Goal: Entertainment & Leisure: Consume media (video, audio)

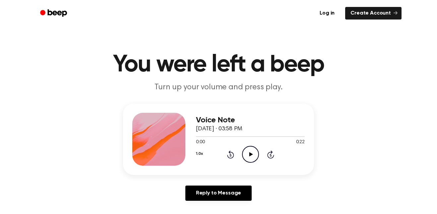
click at [253, 158] on icon "Play Audio" at bounding box center [250, 154] width 17 height 17
click at [233, 154] on icon at bounding box center [230, 155] width 7 height 8
click at [233, 153] on icon "Rewind 5 seconds" at bounding box center [230, 154] width 7 height 9
click at [230, 155] on icon at bounding box center [230, 155] width 2 height 3
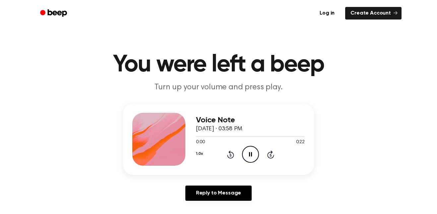
click at [230, 156] on icon "Rewind 5 seconds" at bounding box center [230, 154] width 7 height 9
click at [230, 155] on icon at bounding box center [230, 155] width 2 height 3
click at [232, 156] on icon "Rewind 5 seconds" at bounding box center [230, 154] width 7 height 9
click at [230, 155] on icon at bounding box center [230, 155] width 2 height 3
click at [267, 151] on icon "Skip 5 seconds" at bounding box center [270, 154] width 7 height 9
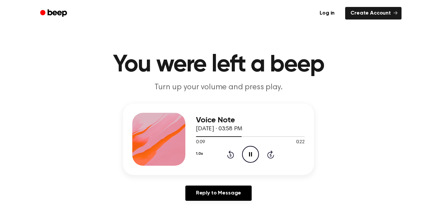
click at [273, 157] on icon at bounding box center [270, 155] width 7 height 8
click at [270, 155] on icon at bounding box center [270, 155] width 2 height 3
click at [229, 152] on icon at bounding box center [230, 155] width 7 height 8
click at [230, 155] on icon at bounding box center [230, 155] width 2 height 3
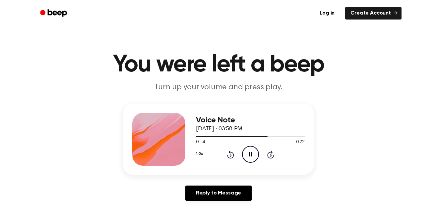
click at [230, 155] on icon at bounding box center [230, 155] width 2 height 3
click at [227, 156] on icon at bounding box center [230, 155] width 7 height 8
click at [227, 155] on icon "Rewind 5 seconds" at bounding box center [230, 154] width 7 height 9
click at [230, 158] on icon "Rewind 5 seconds" at bounding box center [230, 154] width 7 height 9
click at [229, 158] on icon at bounding box center [230, 155] width 7 height 8
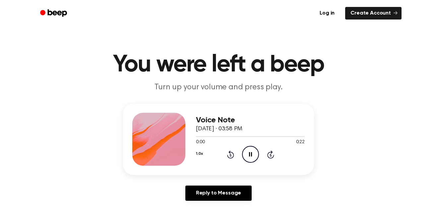
click at [230, 159] on icon at bounding box center [230, 155] width 7 height 8
click at [230, 155] on icon at bounding box center [230, 155] width 2 height 3
click at [231, 159] on div "1.0x Rewind 5 seconds Pause Audio Skip 5 seconds" at bounding box center [250, 154] width 109 height 17
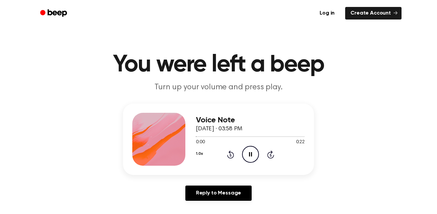
click at [230, 159] on icon at bounding box center [230, 155] width 7 height 8
click at [231, 159] on icon at bounding box center [230, 155] width 7 height 8
click at [234, 174] on div "Voice Note [DATE] · 03:58 PM 0:00 0:22 Your browser does not support the [objec…" at bounding box center [218, 140] width 191 height 72
click at [221, 172] on div "Voice Note [DATE] · 03:58 PM 0:00 0:22 Your browser does not support the [objec…" at bounding box center [218, 140] width 191 height 72
click at [228, 151] on icon "Rewind 5 seconds" at bounding box center [230, 154] width 7 height 9
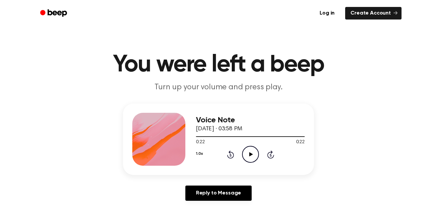
click at [227, 157] on icon "Rewind 5 seconds" at bounding box center [230, 154] width 7 height 9
click at [230, 152] on icon at bounding box center [230, 155] width 7 height 8
click at [230, 155] on icon at bounding box center [230, 155] width 2 height 3
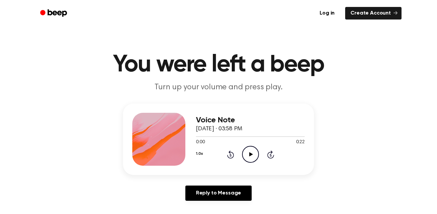
click at [227, 153] on icon "Rewind 5 seconds" at bounding box center [230, 154] width 7 height 9
click at [248, 156] on icon "Play Audio" at bounding box center [250, 154] width 17 height 17
click at [229, 155] on icon "Rewind 5 seconds" at bounding box center [230, 154] width 7 height 9
click at [2, 108] on main "You were left a beep Turn up your volume and press play. Voice Note [DATE] · 03…" at bounding box center [218, 204] width 437 height 408
click at [227, 153] on icon "Rewind 5 seconds" at bounding box center [230, 154] width 7 height 9
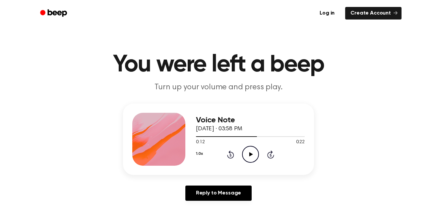
click at [227, 153] on icon "Rewind 5 seconds" at bounding box center [230, 154] width 7 height 9
click at [227, 152] on icon "Rewind 5 seconds" at bounding box center [230, 154] width 7 height 9
click at [227, 151] on icon "Rewind 5 seconds" at bounding box center [230, 154] width 7 height 9
click at [230, 155] on icon at bounding box center [230, 155] width 2 height 3
click at [247, 154] on icon "Play Audio" at bounding box center [250, 154] width 17 height 17
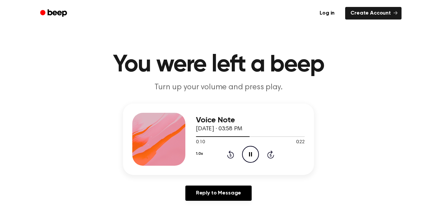
click at [227, 154] on icon "Rewind 5 seconds" at bounding box center [230, 154] width 7 height 9
click at [230, 155] on icon at bounding box center [230, 155] width 2 height 3
click at [227, 163] on div "1.0x Rewind 5 seconds Pause Audio Skip 5 seconds" at bounding box center [250, 154] width 109 height 17
click at [230, 159] on div "1.0x Rewind 5 seconds Pause Audio Skip 5 seconds" at bounding box center [250, 154] width 109 height 17
click at [232, 158] on icon at bounding box center [230, 155] width 7 height 8
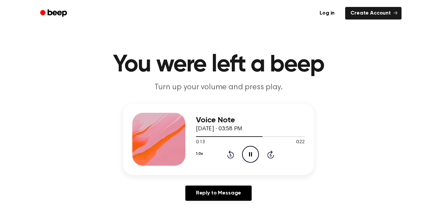
click at [233, 158] on icon "Rewind 5 seconds" at bounding box center [230, 154] width 7 height 9
click at [230, 159] on icon at bounding box center [230, 155] width 7 height 8
click at [230, 155] on icon at bounding box center [230, 155] width 2 height 3
click at [228, 153] on icon "Rewind 5 seconds" at bounding box center [230, 154] width 7 height 9
click at [229, 151] on icon "Rewind 5 seconds" at bounding box center [230, 154] width 7 height 9
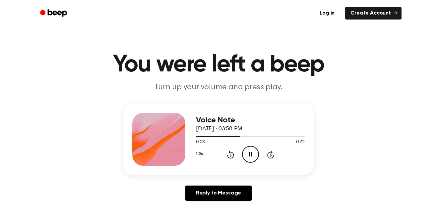
click at [232, 151] on icon "Rewind 5 seconds" at bounding box center [230, 154] width 7 height 9
click at [230, 155] on icon at bounding box center [230, 155] width 2 height 3
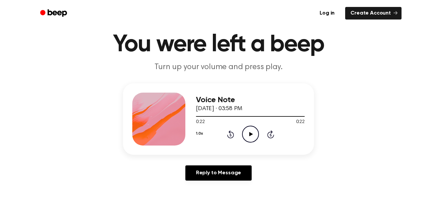
scroll to position [22, 0]
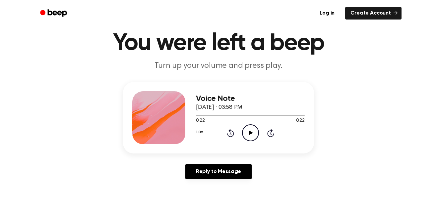
click at [227, 134] on icon "Rewind 5 seconds" at bounding box center [230, 133] width 7 height 9
click at [229, 132] on icon "Rewind 5 seconds" at bounding box center [230, 133] width 7 height 9
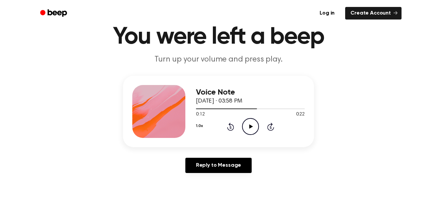
scroll to position [28, 0]
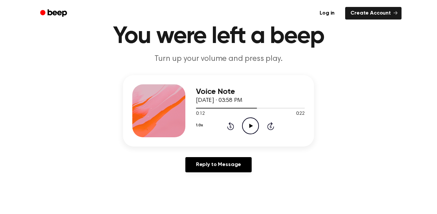
click at [232, 124] on icon at bounding box center [230, 126] width 7 height 8
click at [234, 129] on icon "Rewind 5 seconds" at bounding box center [230, 126] width 7 height 9
click at [250, 127] on icon at bounding box center [251, 126] width 4 height 4
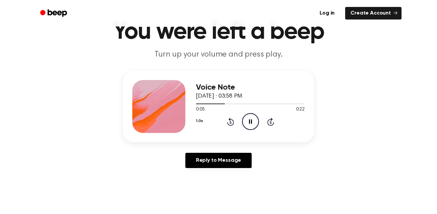
scroll to position [32, 0]
click at [230, 127] on div "1.0x Rewind 5 seconds Pause Audio Skip 5 seconds" at bounding box center [250, 122] width 109 height 17
click at [230, 123] on icon at bounding box center [230, 123] width 2 height 3
click at [234, 126] on icon "Rewind 5 seconds" at bounding box center [230, 122] width 7 height 9
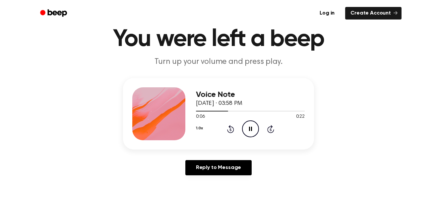
scroll to position [25, 0]
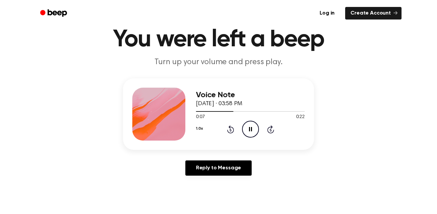
click at [230, 130] on icon at bounding box center [230, 130] width 2 height 3
click at [251, 128] on icon "Play Audio" at bounding box center [250, 129] width 17 height 17
click at [227, 129] on icon "Rewind 5 seconds" at bounding box center [230, 129] width 7 height 9
click at [234, 131] on icon at bounding box center [230, 130] width 7 height 8
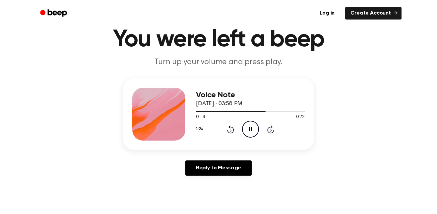
click at [232, 121] on div "1.0x Rewind 5 seconds Pause Audio Skip 5 seconds" at bounding box center [250, 129] width 109 height 17
click at [230, 130] on icon at bounding box center [230, 130] width 2 height 3
click at [230, 132] on icon "Rewind 5 seconds" at bounding box center [230, 129] width 7 height 9
click at [227, 127] on icon "Rewind 5 seconds" at bounding box center [230, 129] width 7 height 9
click at [230, 130] on icon at bounding box center [230, 130] width 2 height 3
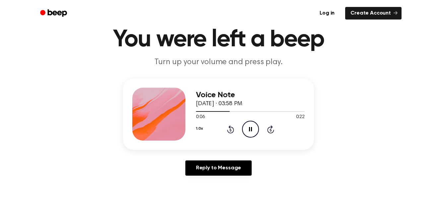
click at [228, 133] on icon at bounding box center [230, 130] width 7 height 8
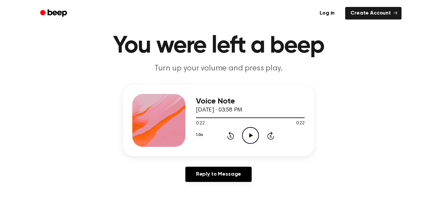
scroll to position [0, 0]
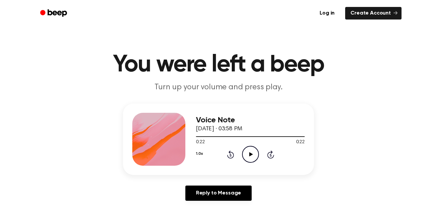
click at [230, 155] on icon at bounding box center [230, 155] width 2 height 3
click at [230, 152] on icon at bounding box center [230, 155] width 7 height 8
click at [229, 155] on icon "Rewind 5 seconds" at bounding box center [230, 154] width 7 height 9
click at [228, 153] on icon "Rewind 5 seconds" at bounding box center [230, 154] width 7 height 9
click at [255, 149] on icon "Play Audio" at bounding box center [250, 154] width 17 height 17
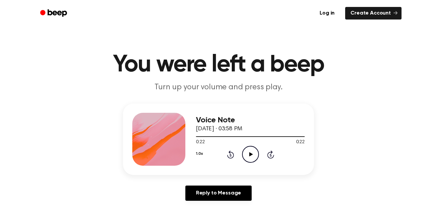
click at [229, 156] on icon "Rewind 5 seconds" at bounding box center [230, 154] width 7 height 9
click at [231, 153] on icon at bounding box center [230, 155] width 7 height 8
click at [232, 153] on icon at bounding box center [230, 155] width 7 height 8
click at [251, 151] on icon "Play Audio" at bounding box center [250, 154] width 17 height 17
click at [252, 162] on circle at bounding box center [250, 154] width 16 height 16
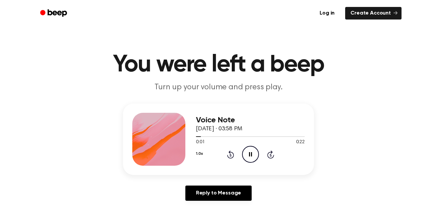
click at [273, 158] on icon "Skip 5 seconds" at bounding box center [270, 154] width 7 height 9
click at [270, 155] on icon at bounding box center [270, 155] width 2 height 3
click at [228, 158] on icon at bounding box center [230, 155] width 7 height 8
click at [233, 152] on icon "Rewind 5 seconds" at bounding box center [230, 154] width 7 height 9
click at [228, 157] on icon at bounding box center [230, 155] width 7 height 8
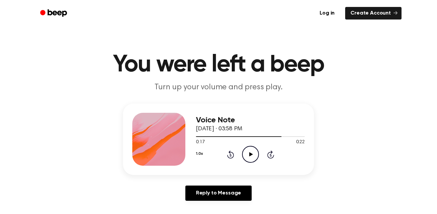
click at [230, 155] on icon at bounding box center [230, 155] width 2 height 3
click at [251, 161] on icon "Play Audio" at bounding box center [250, 154] width 17 height 17
click at [230, 155] on icon at bounding box center [230, 155] width 2 height 3
click at [231, 154] on icon at bounding box center [230, 155] width 2 height 3
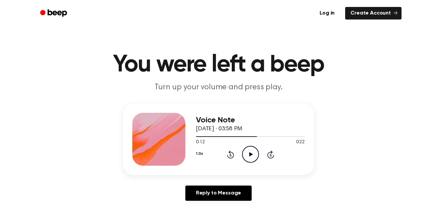
click at [251, 161] on icon "Play Audio" at bounding box center [250, 154] width 17 height 17
click at [221, 158] on div "1.0x Rewind 5 seconds Play Audio Skip 5 seconds" at bounding box center [250, 154] width 109 height 17
click at [231, 151] on icon "Rewind 5 seconds" at bounding box center [230, 154] width 7 height 9
click at [248, 155] on icon "Play Audio" at bounding box center [250, 154] width 17 height 17
click at [227, 157] on icon "Rewind 5 seconds" at bounding box center [230, 154] width 7 height 9
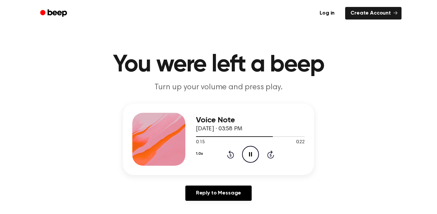
click at [232, 151] on icon "Rewind 5 seconds" at bounding box center [230, 154] width 7 height 9
click at [240, 153] on div "1.0x Rewind 5 seconds Play Audio Skip 5 seconds" at bounding box center [250, 154] width 109 height 17
click at [230, 155] on icon at bounding box center [230, 155] width 2 height 3
click at [230, 156] on icon "Rewind 5 seconds" at bounding box center [230, 154] width 7 height 9
click at [230, 155] on icon at bounding box center [230, 155] width 2 height 3
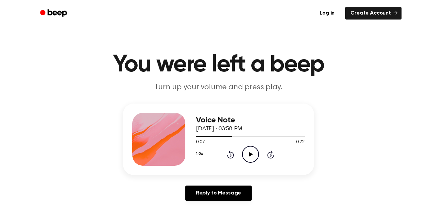
click at [211, 138] on div at bounding box center [250, 136] width 109 height 5
click at [233, 154] on icon at bounding box center [230, 155] width 7 height 8
click at [343, 84] on p "Turn up your volume and press play." at bounding box center [218, 87] width 254 height 11
click at [269, 159] on icon "Skip 5 seconds" at bounding box center [270, 154] width 7 height 9
click at [245, 153] on icon "Play Audio" at bounding box center [250, 154] width 17 height 17
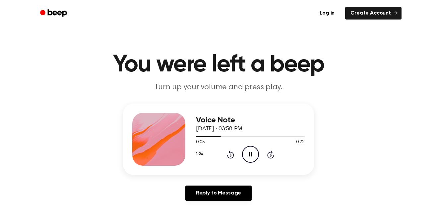
click at [257, 167] on div "Voice Note [DATE] · 03:58 PM 0:05 0:22 Your browser does not support the [objec…" at bounding box center [218, 140] width 191 height 72
click at [267, 154] on icon "Skip 5 seconds" at bounding box center [270, 154] width 7 height 9
click at [232, 155] on icon "Rewind 5 seconds" at bounding box center [230, 154] width 7 height 9
click at [230, 155] on icon at bounding box center [230, 155] width 2 height 3
click at [221, 163] on div "1.0x Rewind 5 seconds Play Audio Skip 5 seconds" at bounding box center [250, 154] width 109 height 17
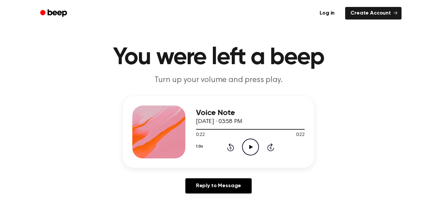
scroll to position [18, 0]
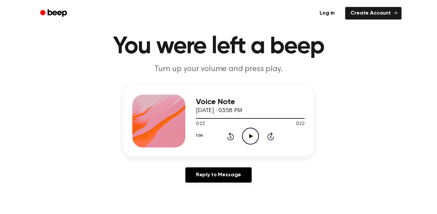
click at [227, 135] on icon "Rewind 5 seconds" at bounding box center [230, 136] width 7 height 9
click at [227, 139] on icon "Rewind 5 seconds" at bounding box center [230, 136] width 7 height 9
click at [230, 137] on icon "Rewind 5 seconds" at bounding box center [230, 136] width 7 height 9
click at [248, 148] on div "Voice Note [DATE] · 03:58 PM 0:07 0:22 Your browser does not support the [objec…" at bounding box center [218, 121] width 191 height 72
click at [253, 143] on icon "Play Audio" at bounding box center [250, 136] width 17 height 17
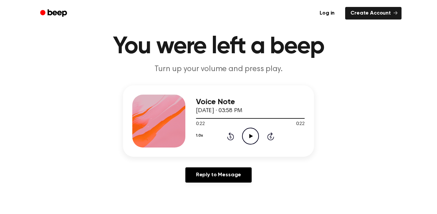
click at [230, 140] on icon at bounding box center [230, 136] width 7 height 8
click at [230, 134] on icon at bounding box center [230, 136] width 7 height 8
click at [244, 136] on icon "Play Audio" at bounding box center [250, 136] width 17 height 17
click at [252, 125] on div "0:22 0:22" at bounding box center [250, 124] width 109 height 7
click at [253, 141] on icon "Play Audio" at bounding box center [250, 136] width 17 height 17
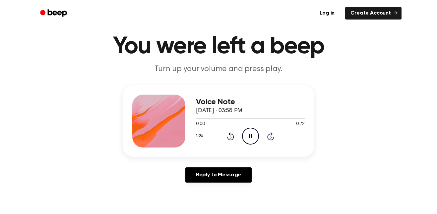
click at [230, 136] on icon at bounding box center [230, 137] width 2 height 3
click at [231, 141] on div "1.0x Rewind 5 seconds Pause Audio Skip 5 seconds" at bounding box center [250, 136] width 109 height 17
click at [229, 135] on icon "Rewind 5 seconds" at bounding box center [230, 136] width 7 height 9
click at [230, 136] on icon at bounding box center [230, 137] width 2 height 3
click at [245, 140] on icon "Play Audio" at bounding box center [250, 136] width 17 height 17
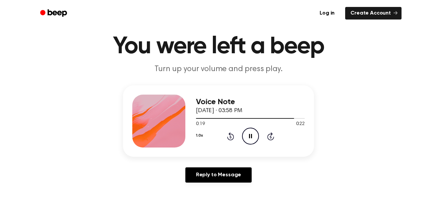
click at [231, 136] on icon "Rewind 5 seconds" at bounding box center [230, 136] width 7 height 9
click at [240, 135] on div "1.0x Rewind 5 seconds Play Audio Skip 5 seconds" at bounding box center [250, 136] width 109 height 17
click at [227, 136] on icon "Rewind 5 seconds" at bounding box center [230, 136] width 7 height 9
click at [230, 137] on icon at bounding box center [230, 137] width 2 height 3
click at [249, 139] on icon "Play Audio" at bounding box center [250, 136] width 17 height 17
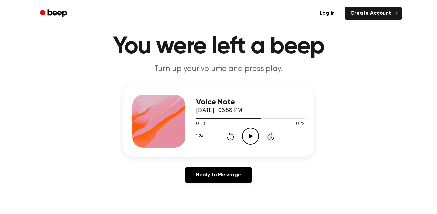
click at [239, 129] on div "1.0x Rewind 5 seconds Play Audio Skip 5 seconds" at bounding box center [250, 136] width 109 height 17
click at [243, 137] on icon "Play Audio" at bounding box center [250, 136] width 17 height 17
click at [233, 136] on icon at bounding box center [230, 136] width 7 height 8
click at [253, 140] on icon "Play Audio" at bounding box center [250, 136] width 17 height 17
click at [230, 137] on icon at bounding box center [230, 137] width 2 height 3
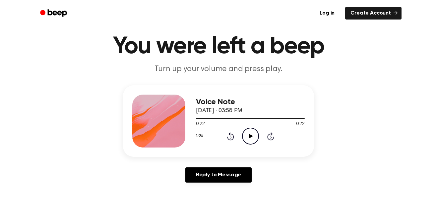
click at [230, 137] on icon at bounding box center [230, 137] width 2 height 3
click at [246, 134] on icon "Play Audio" at bounding box center [250, 136] width 17 height 17
click at [267, 141] on div "1.0x Rewind 5 seconds Pause Audio Skip 5 seconds" at bounding box center [250, 136] width 109 height 17
click at [270, 137] on icon at bounding box center [270, 137] width 2 height 3
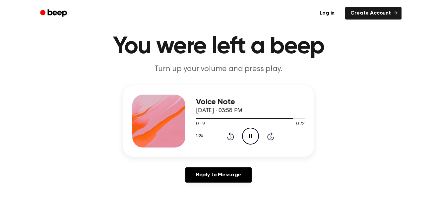
click at [231, 133] on icon "Rewind 5 seconds" at bounding box center [230, 136] width 7 height 9
click at [233, 141] on div "1.0x Rewind 5 seconds Play Audio Skip 5 seconds" at bounding box center [250, 136] width 109 height 17
click at [230, 137] on icon at bounding box center [230, 137] width 2 height 3
click at [248, 131] on icon "Play Audio" at bounding box center [250, 136] width 17 height 17
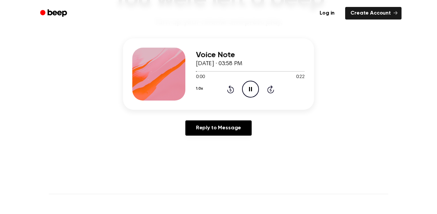
scroll to position [66, 0]
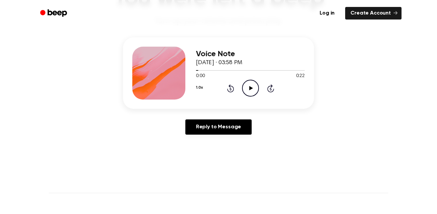
click at [250, 92] on icon "Play Audio" at bounding box center [250, 88] width 17 height 17
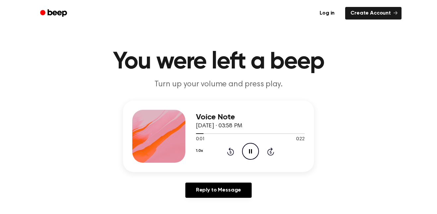
scroll to position [0, 0]
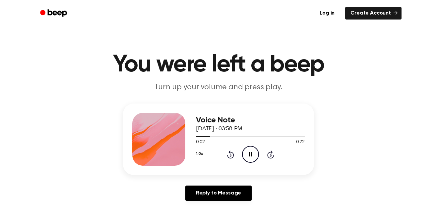
click at [270, 156] on icon "Skip 5 seconds" at bounding box center [270, 154] width 7 height 9
click at [267, 158] on icon "Skip 5 seconds" at bounding box center [270, 154] width 7 height 9
click at [157, 124] on div at bounding box center [158, 139] width 53 height 53
click at [231, 154] on icon at bounding box center [230, 155] width 2 height 3
click at [233, 155] on icon "Rewind 5 seconds" at bounding box center [230, 154] width 7 height 9
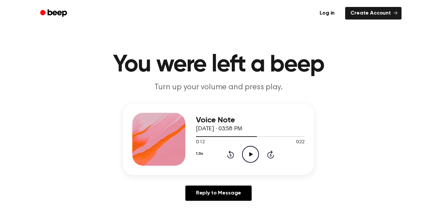
scroll to position [0, 0]
click at [270, 155] on icon at bounding box center [270, 155] width 2 height 3
click at [246, 156] on icon "Play Audio" at bounding box center [250, 154] width 17 height 17
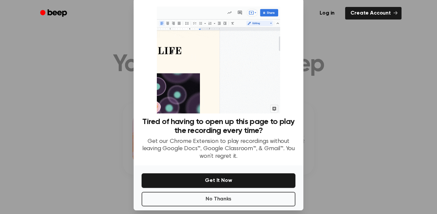
scroll to position [19, 0]
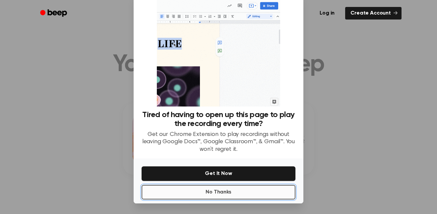
click at [211, 191] on button "No Thanks" at bounding box center [218, 192] width 154 height 15
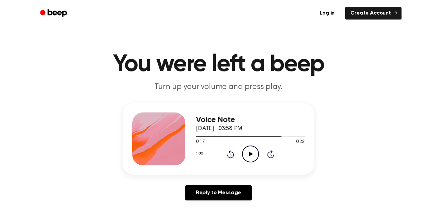
click at [253, 154] on icon "Play Audio" at bounding box center [250, 154] width 17 height 17
click at [242, 157] on circle at bounding box center [250, 154] width 16 height 16
click at [229, 151] on icon at bounding box center [230, 154] width 7 height 8
click at [251, 160] on icon "Play Audio" at bounding box center [250, 154] width 17 height 17
click at [229, 156] on icon "Rewind 5 seconds" at bounding box center [230, 154] width 7 height 9
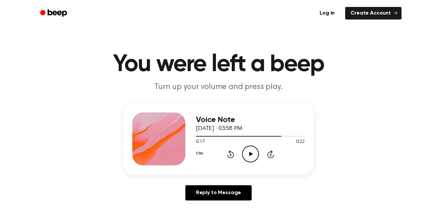
click at [239, 160] on div "1.0x Rewind 5 seconds Play Audio Skip 5 seconds" at bounding box center [250, 154] width 109 height 17
click at [246, 146] on icon "Play Audio" at bounding box center [250, 154] width 17 height 17
click at [229, 155] on icon "Rewind 5 seconds" at bounding box center [230, 154] width 7 height 9
click at [244, 156] on icon "Play Audio" at bounding box center [250, 154] width 17 height 17
